Goal: Task Accomplishment & Management: Use online tool/utility

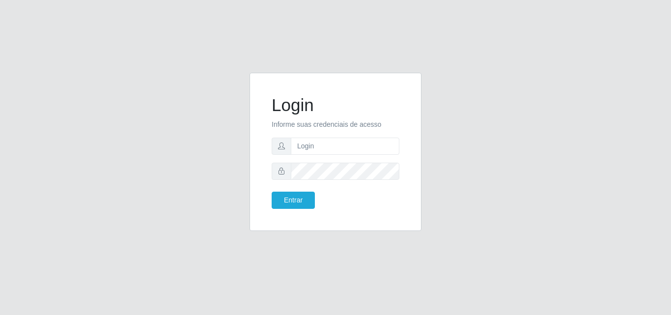
type input "[EMAIL_ADDRESS][DOMAIN_NAME]"
click at [272, 192] on button "Entrar" at bounding box center [293, 200] width 43 height 17
click at [299, 197] on button "Entrar" at bounding box center [293, 200] width 43 height 17
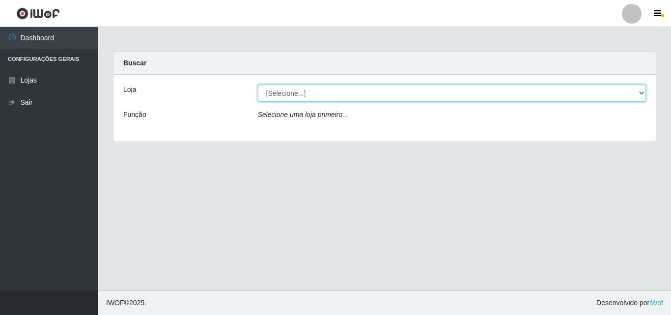
click at [641, 94] on select "[Selecione...] Corte Fácil - Unidade Emaús" at bounding box center [452, 93] width 389 height 17
select select "201"
click at [258, 85] on select "[Selecione...] Corte Fácil - Unidade Emaús" at bounding box center [452, 93] width 389 height 17
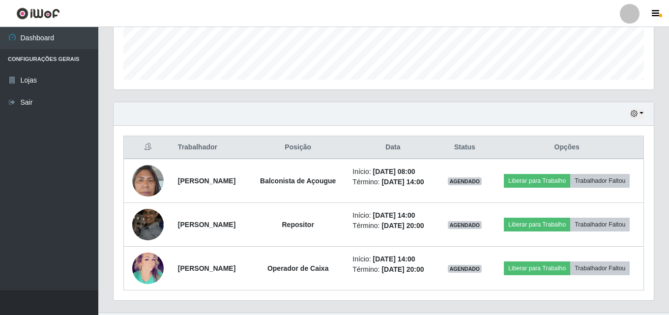
scroll to position [295, 0]
